Goal: Task Accomplishment & Management: Complete application form

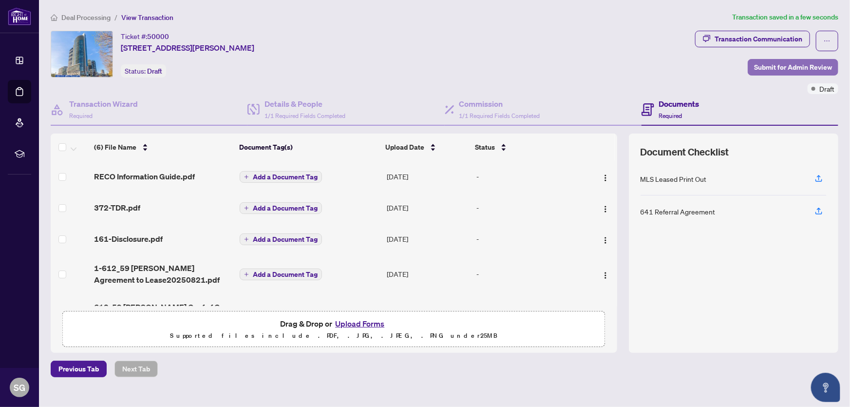
click at [782, 66] on span "Submit for Admin Review" at bounding box center [793, 67] width 78 height 16
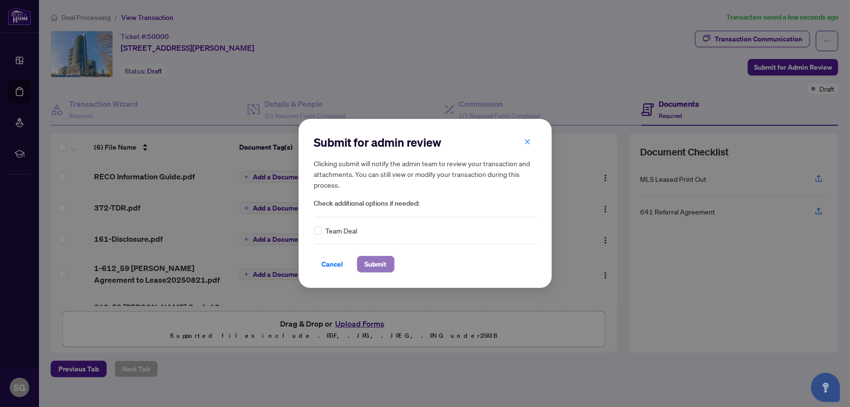
click at [376, 262] on span "Submit" at bounding box center [376, 264] width 22 height 16
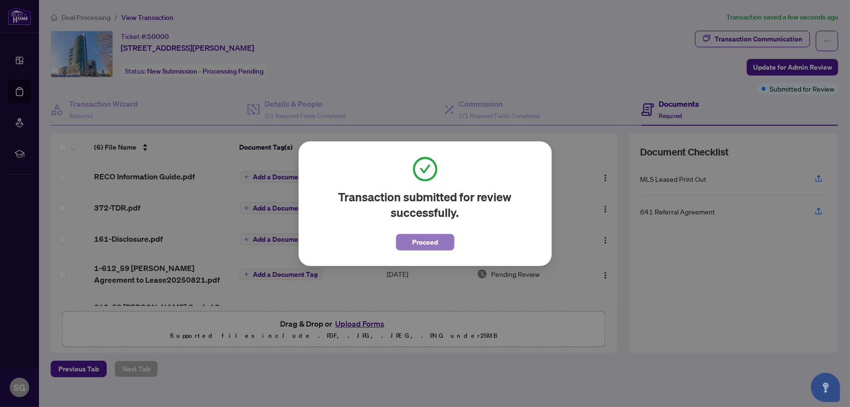
click at [421, 243] on span "Proceed" at bounding box center [425, 242] width 26 height 16
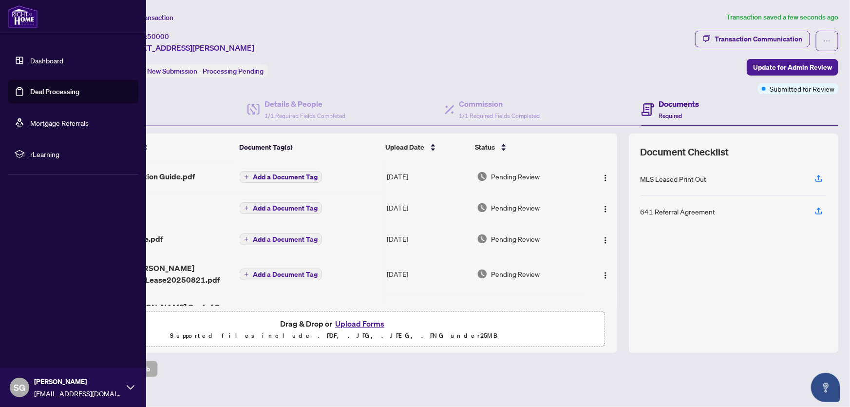
click at [19, 23] on img at bounding box center [23, 16] width 30 height 23
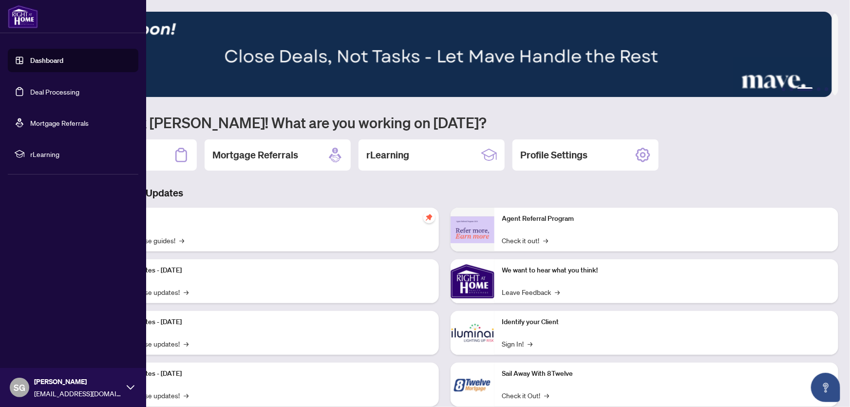
click at [134, 387] on icon at bounding box center [131, 387] width 8 height 8
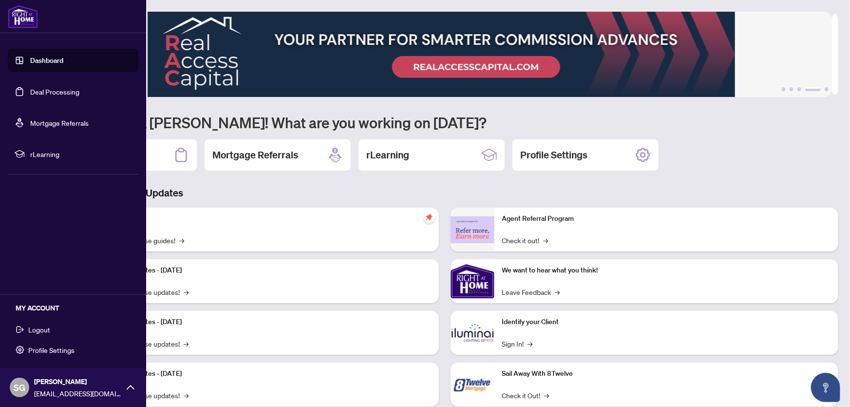
click at [38, 328] on span "Logout" at bounding box center [39, 329] width 22 height 16
